Goal: Task Accomplishment & Management: Manage account settings

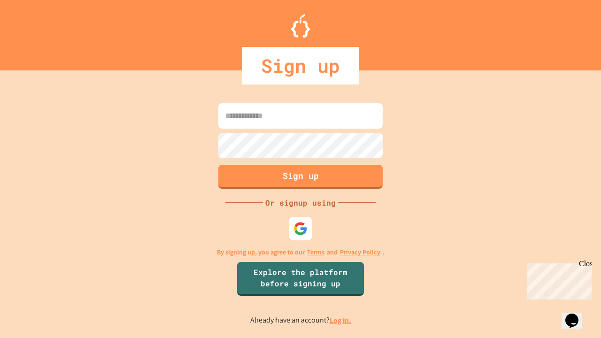
click at [341, 320] on link "Log in." at bounding box center [341, 320] width 22 height 10
